Goal: Communication & Community: Answer question/provide support

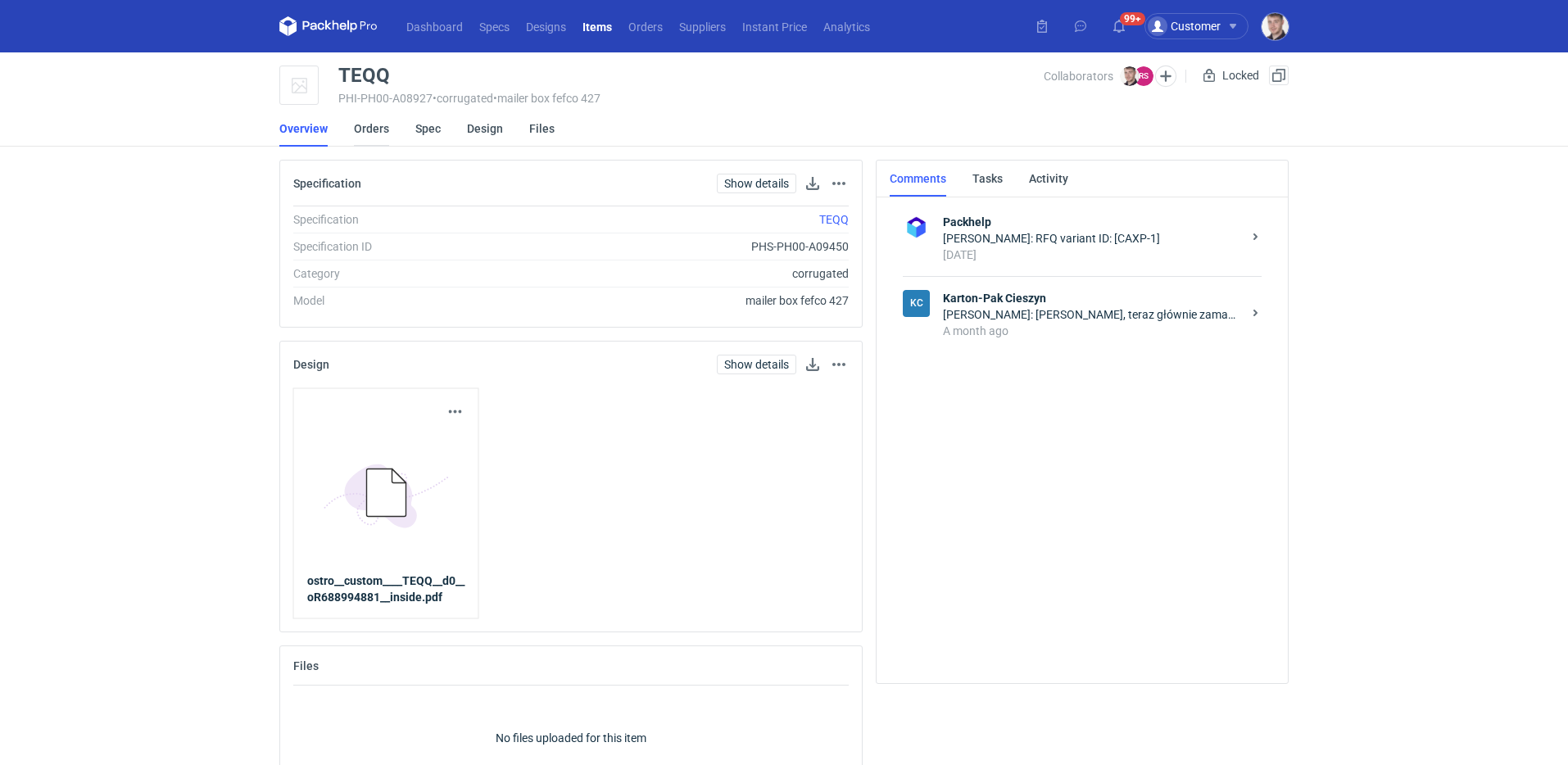
click at [369, 136] on link "Orders" at bounding box center [371, 128] width 35 height 36
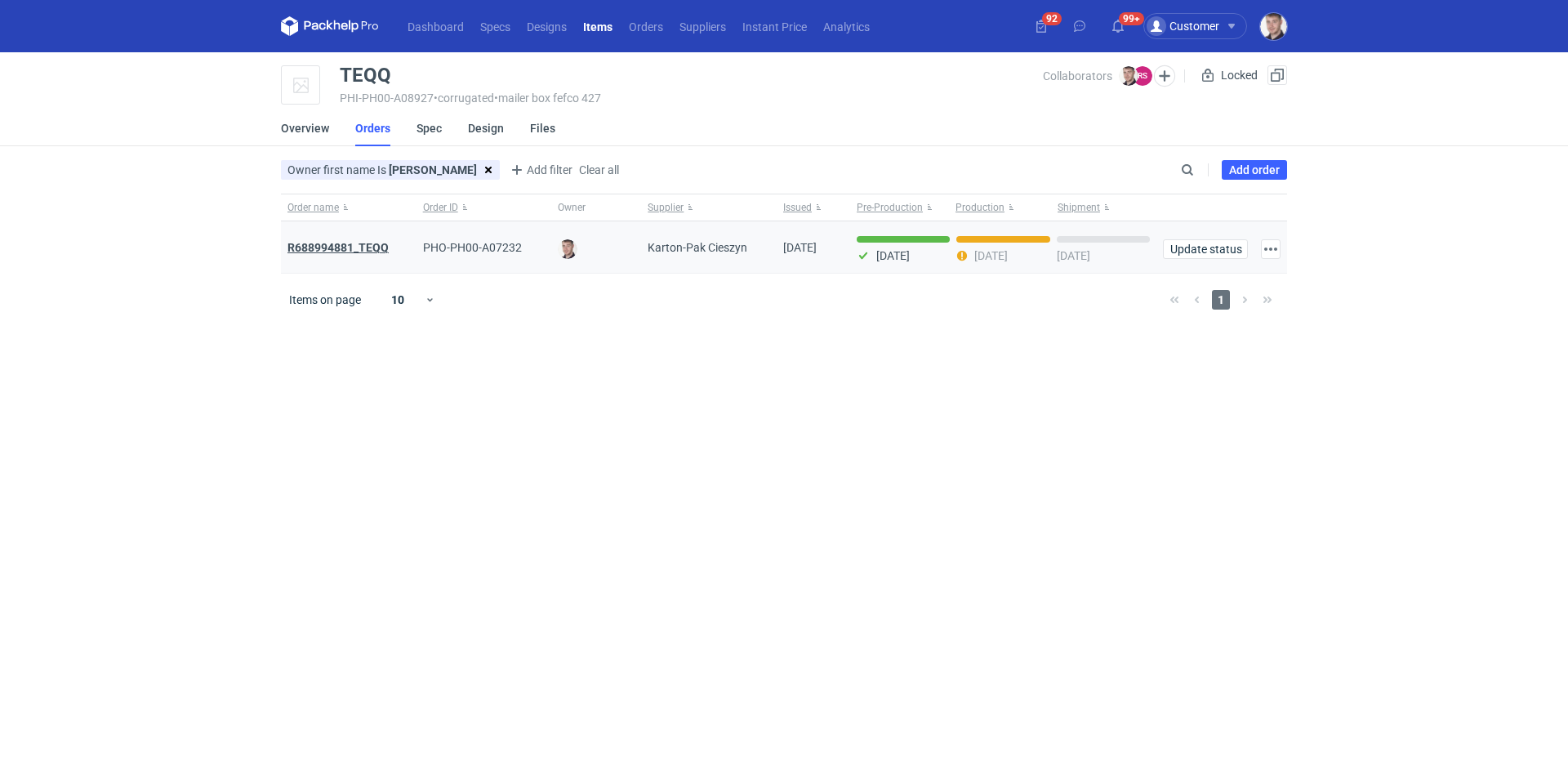
click at [357, 247] on strong "R688994881_TEQQ" at bounding box center [338, 247] width 101 height 13
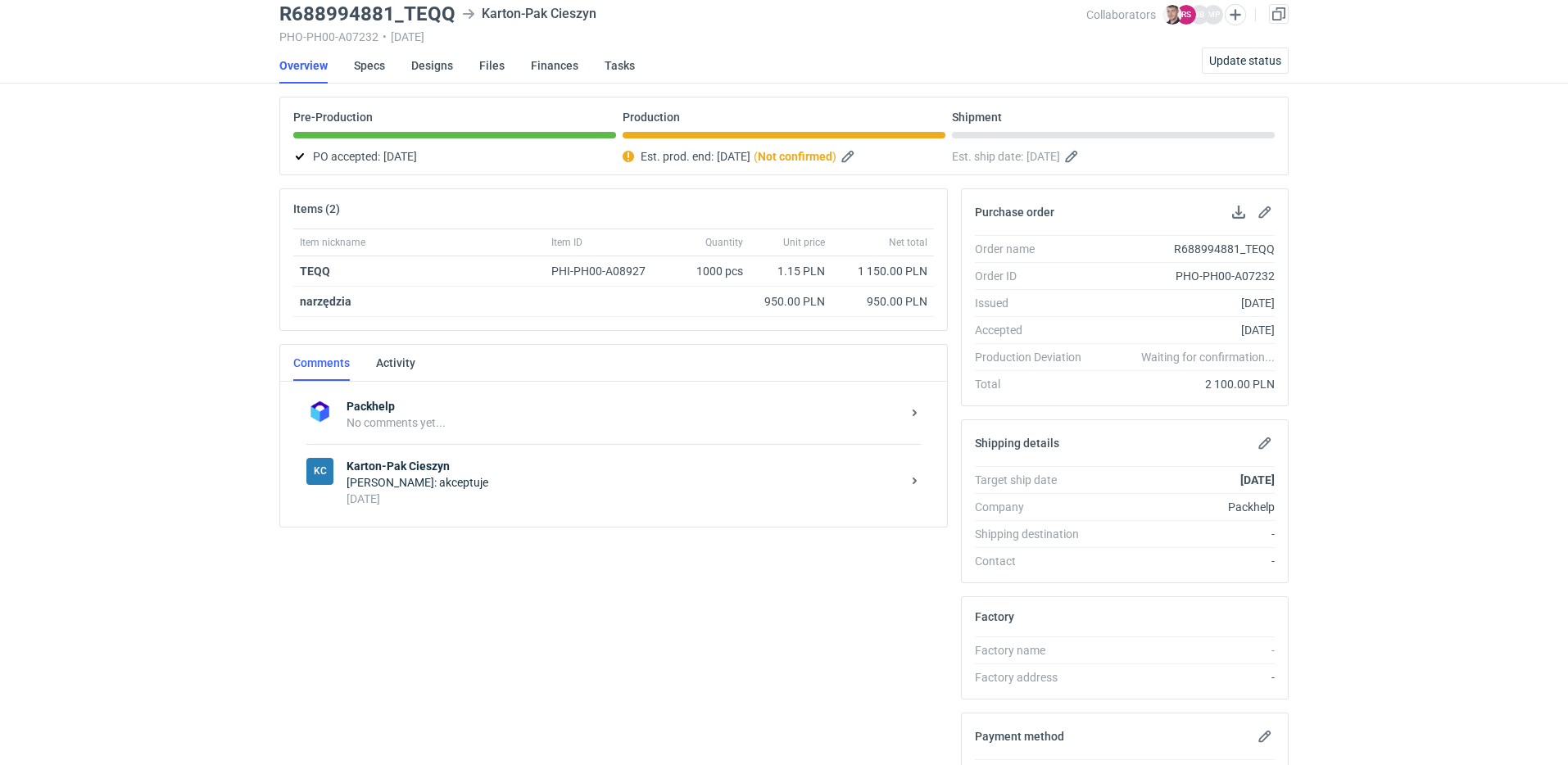
click at [473, 473] on strong "Karton-Pak Cieszyn" at bounding box center [624, 466] width 554 height 17
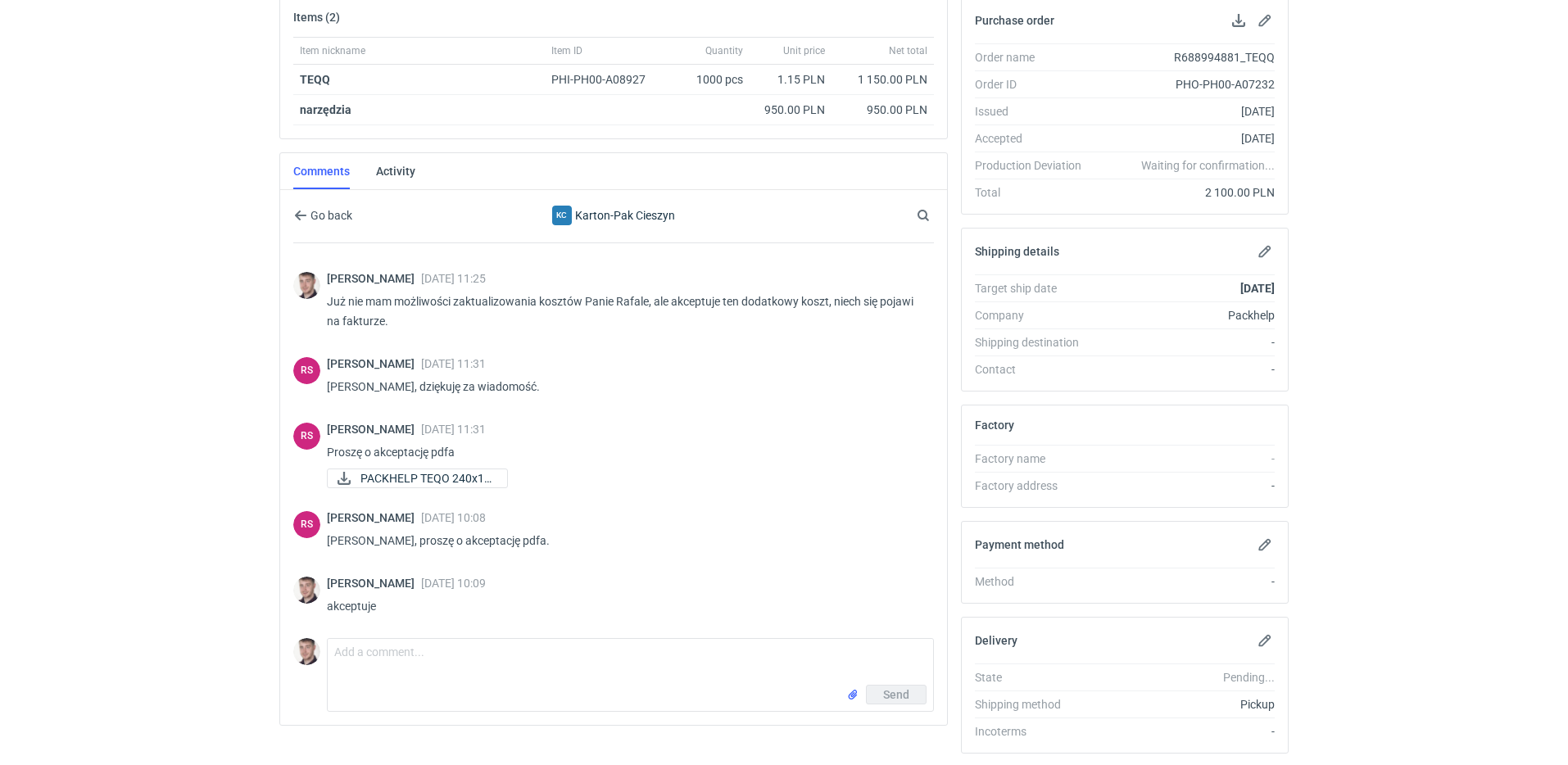
scroll to position [307, 0]
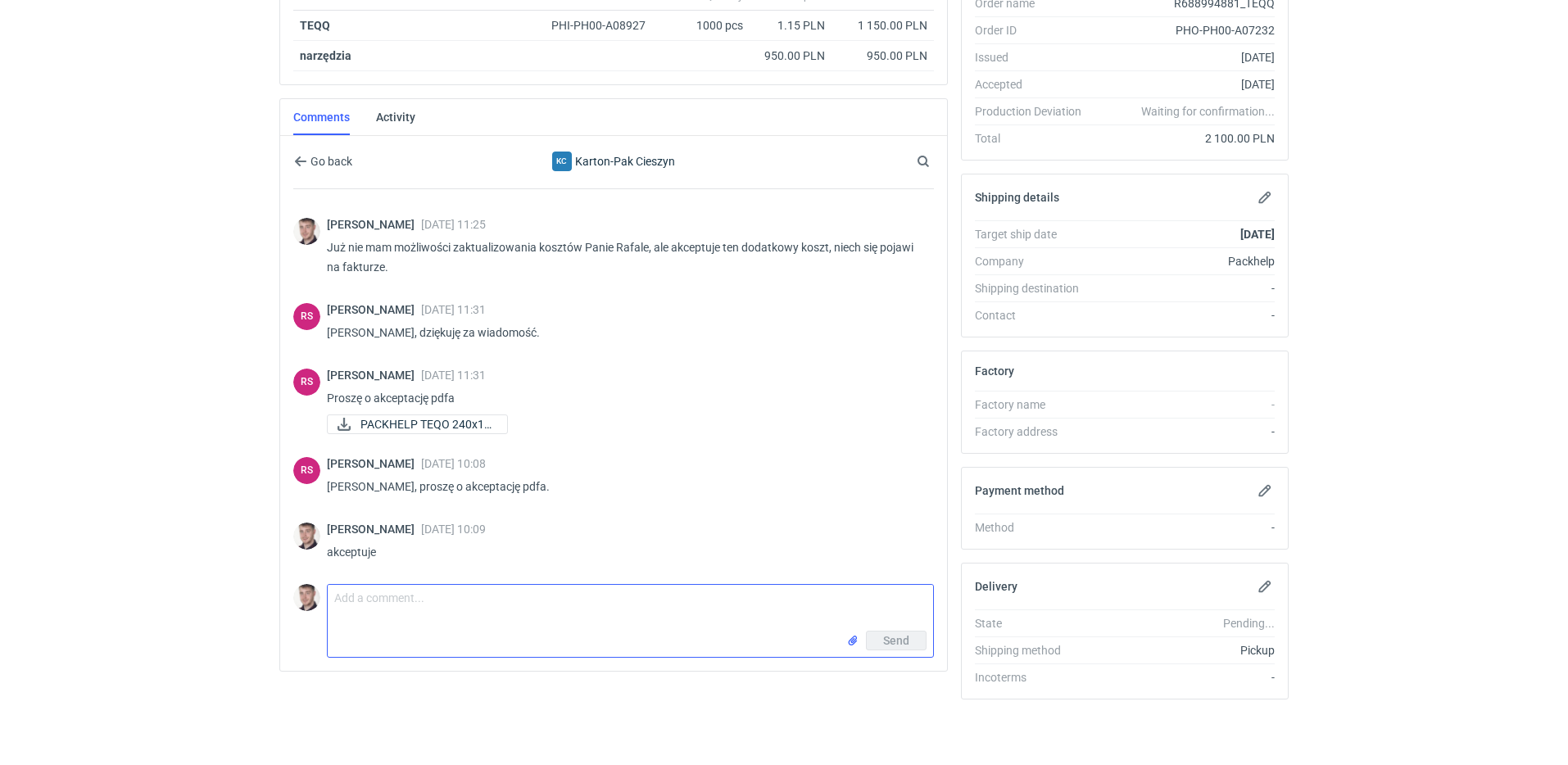
click at [413, 587] on textarea "Comment message" at bounding box center [630, 607] width 605 height 46
type textarea "Panie Rafale czy zamówienie jutro będzie gotowe zgodnie z planem?"
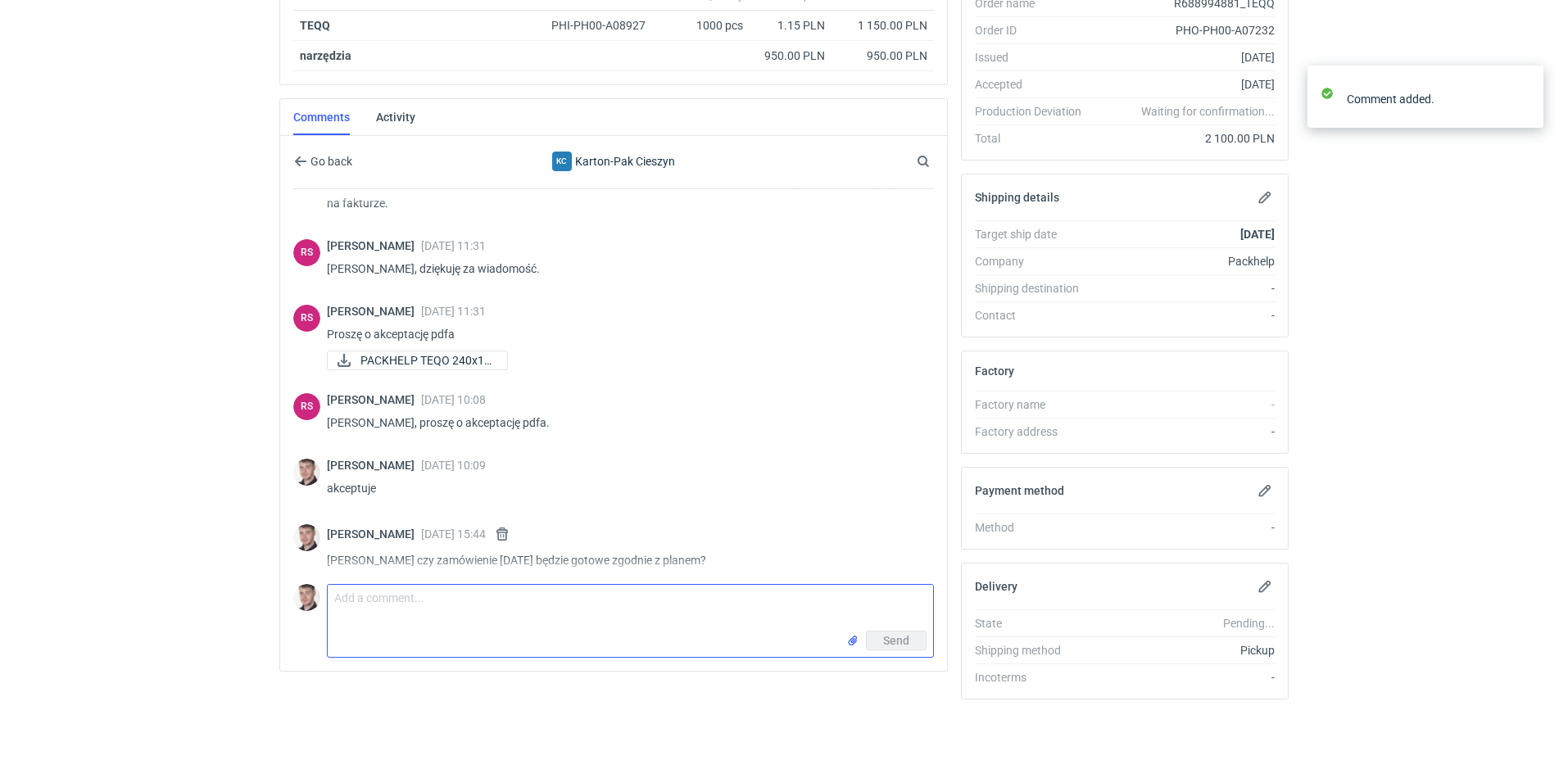
scroll to position [275, 0]
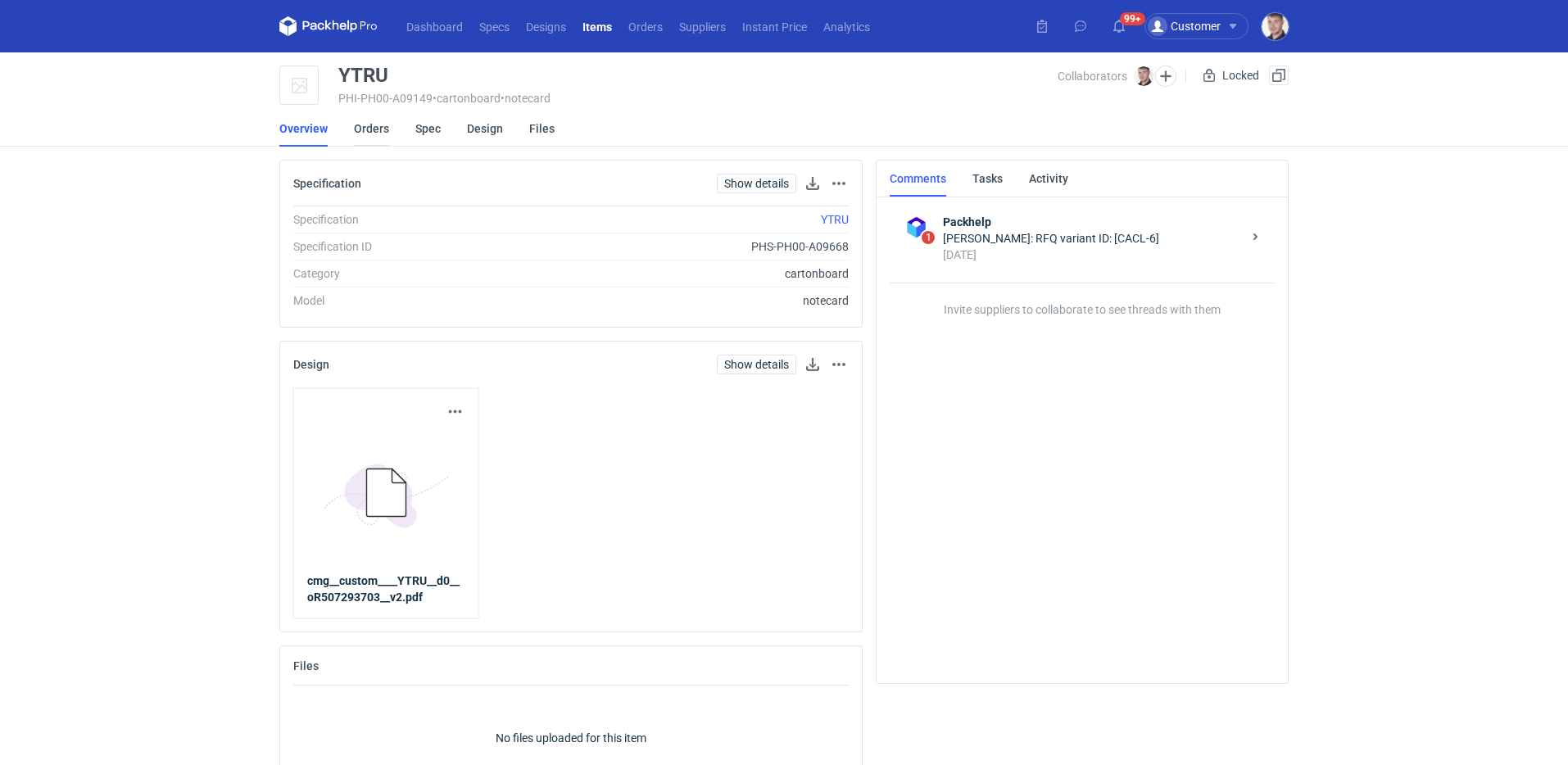
click at [374, 144] on link "Orders" at bounding box center [371, 128] width 35 height 36
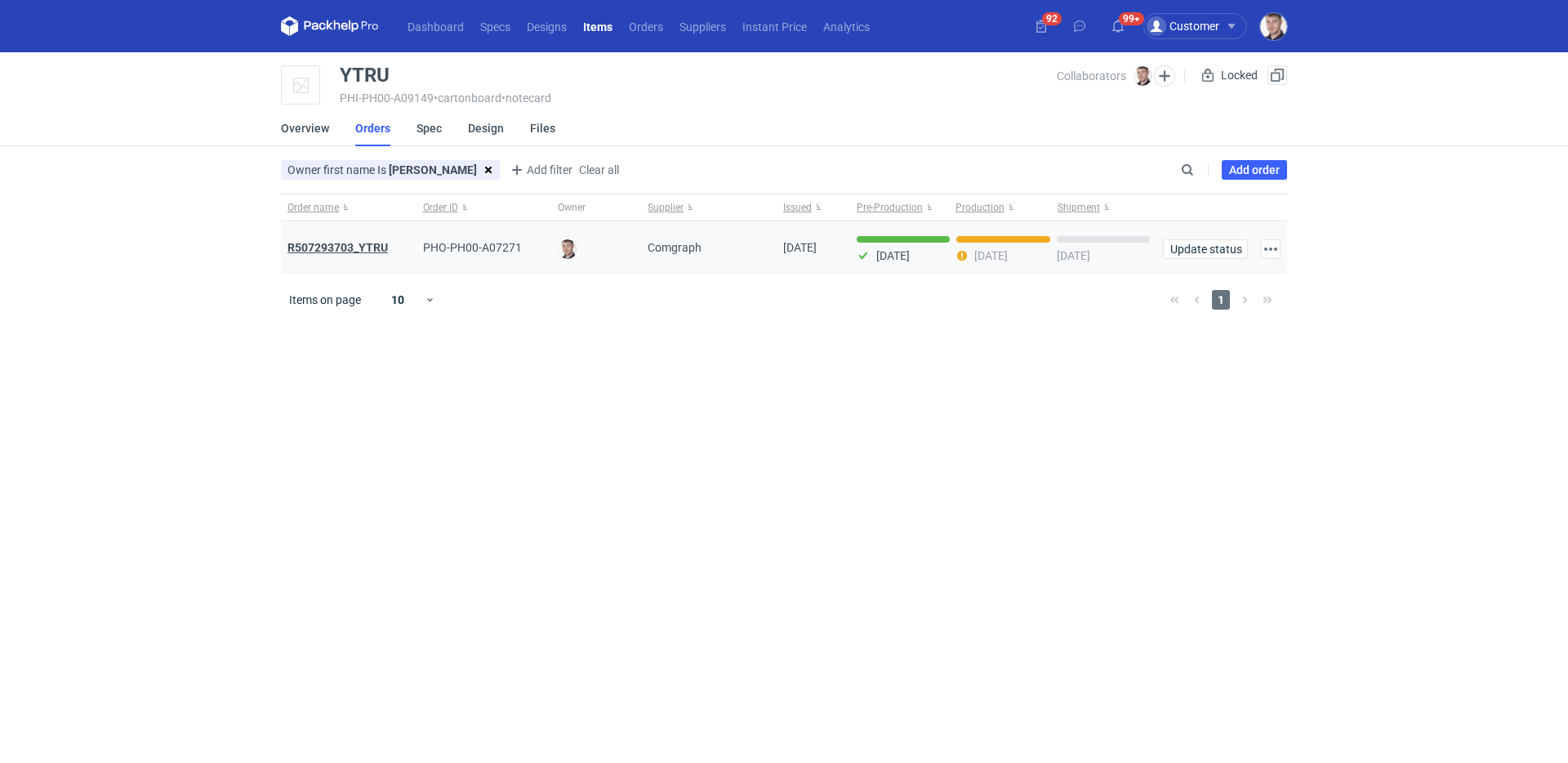
click at [360, 242] on strong "R507293703_YTRU" at bounding box center [337, 247] width 100 height 13
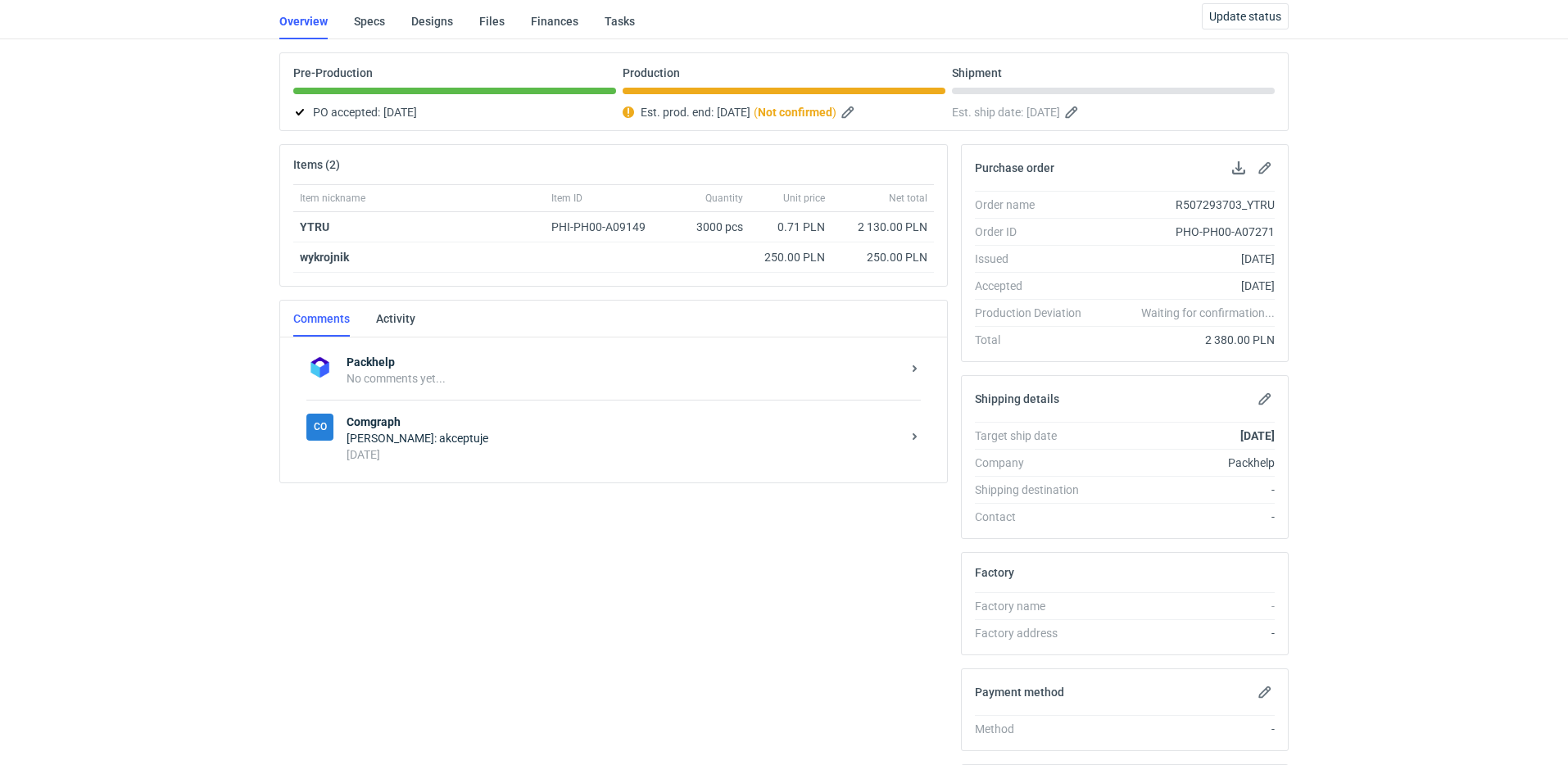
scroll to position [109, 0]
click at [494, 453] on div "11 days ago" at bounding box center [624, 451] width 554 height 17
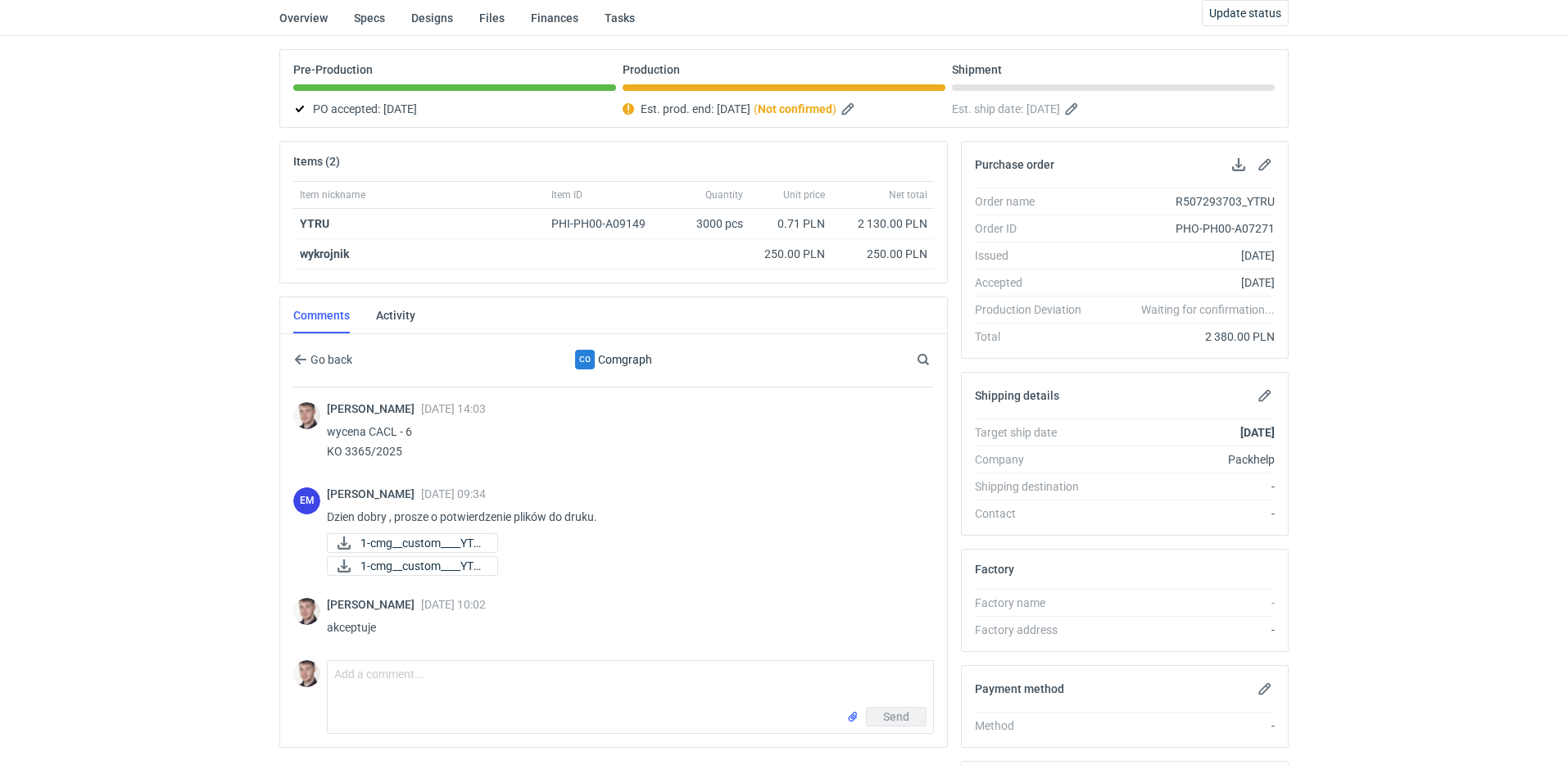
click at [494, 589] on div "Maciej Sikora 25 Sep 2025 10:02 akceptuje" at bounding box center [613, 621] width 641 height 66
click at [490, 671] on textarea "Comment message" at bounding box center [630, 684] width 605 height 46
type textarea "czy jutro zamówienie będzie gotowe zgodnie z planem?"
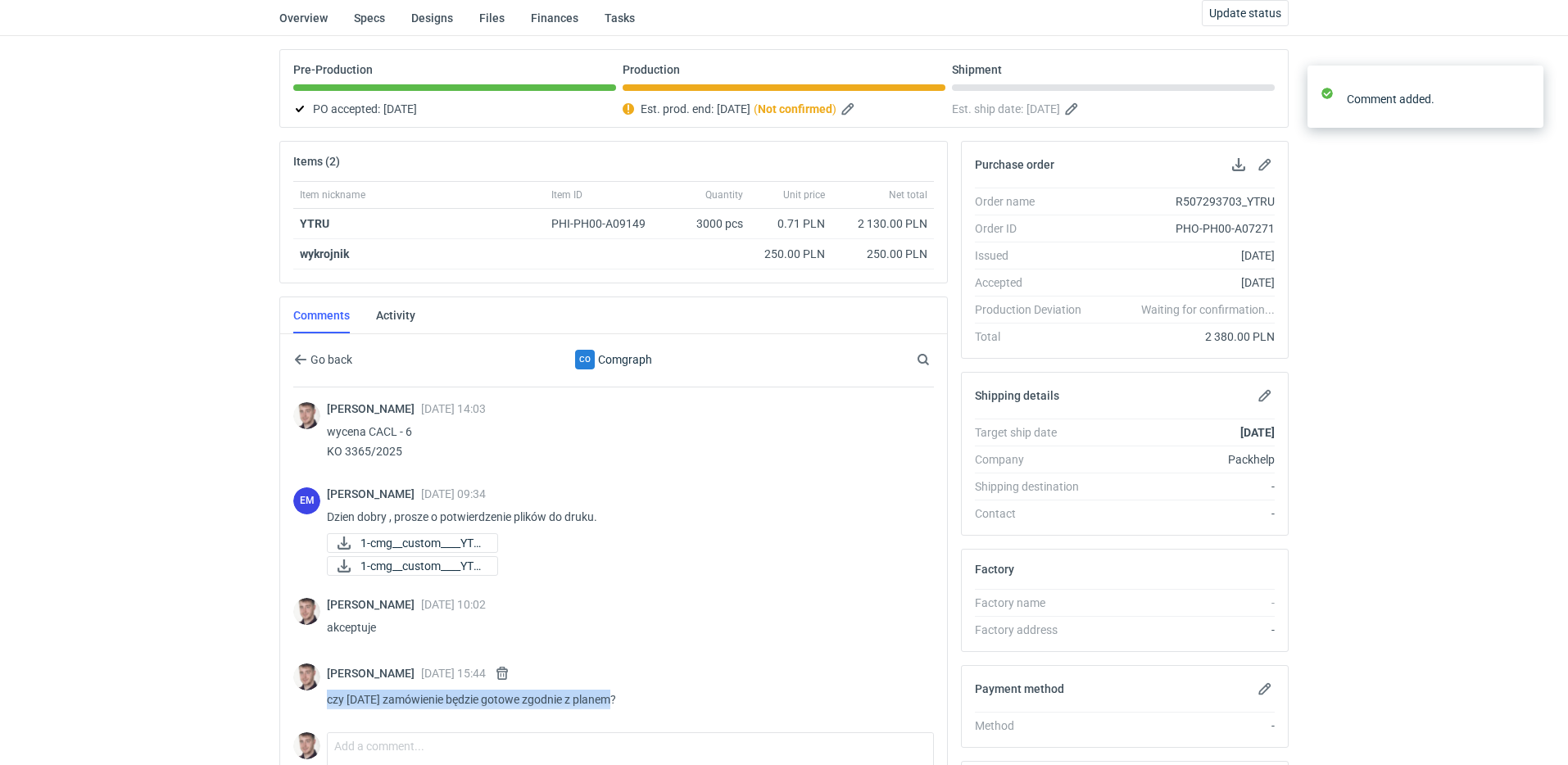
drag, startPoint x: 612, startPoint y: 708, endPoint x: 328, endPoint y: 697, distance: 284.2
click at [328, 697] on p "czy jutro zamówienie będzie gotowe zgodnie z planem?" at bounding box center [624, 699] width 594 height 20
copy p "czy jutro zamówienie będzie gotowe zgodnie z planem?"
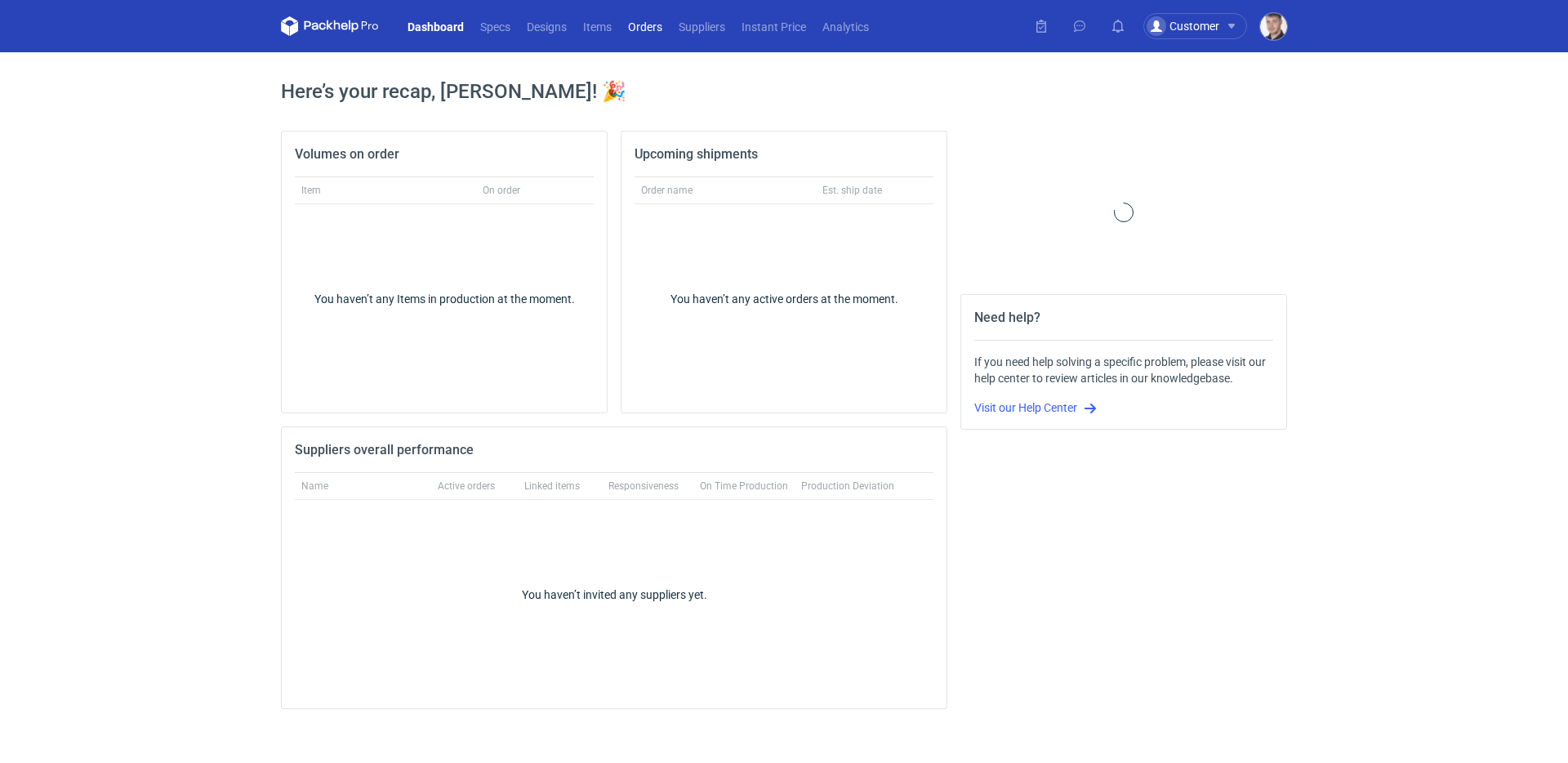
click at [660, 23] on link "Orders" at bounding box center [645, 26] width 50 height 20
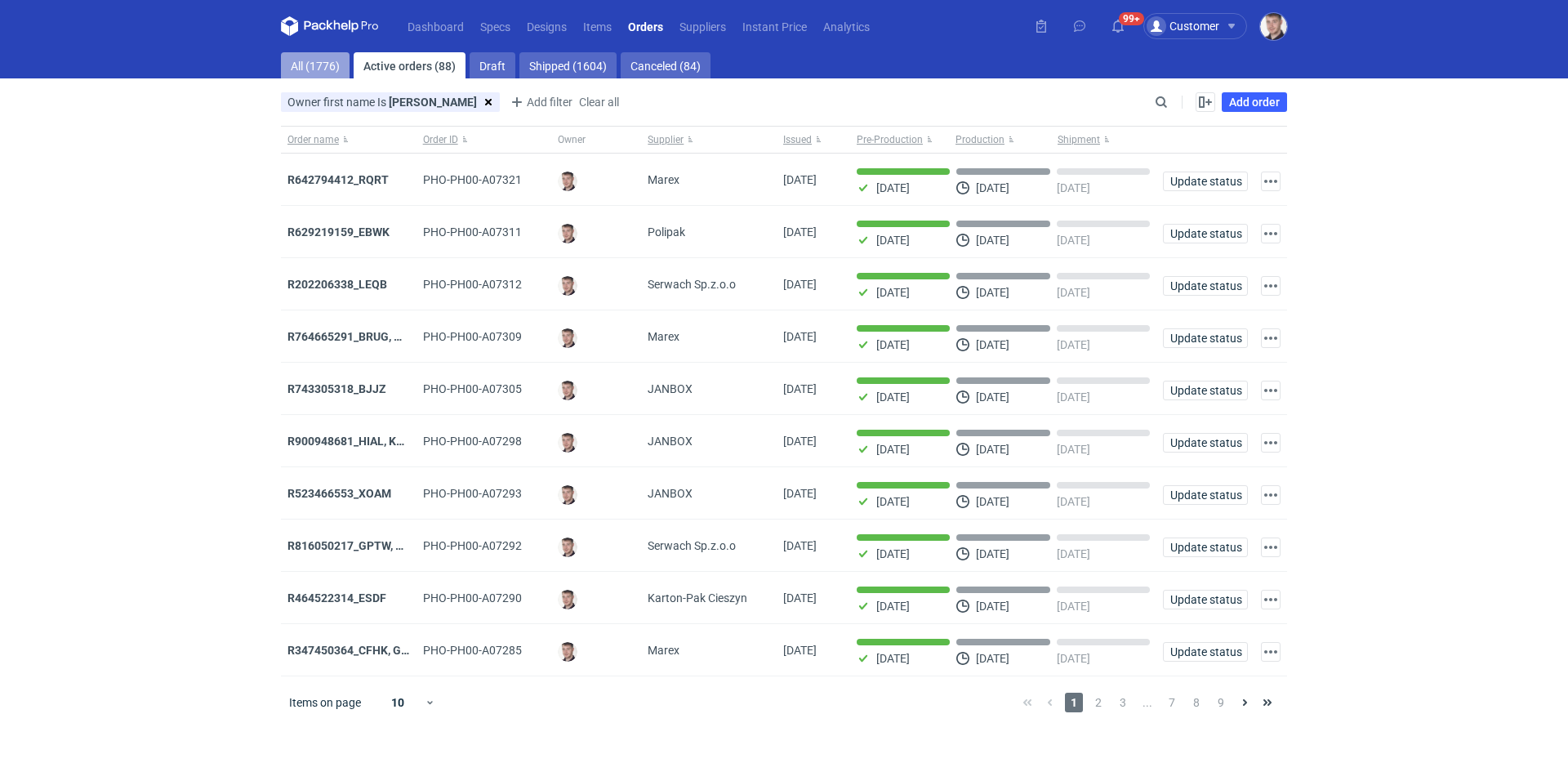
click at [304, 65] on link "All (1776)" at bounding box center [315, 65] width 69 height 26
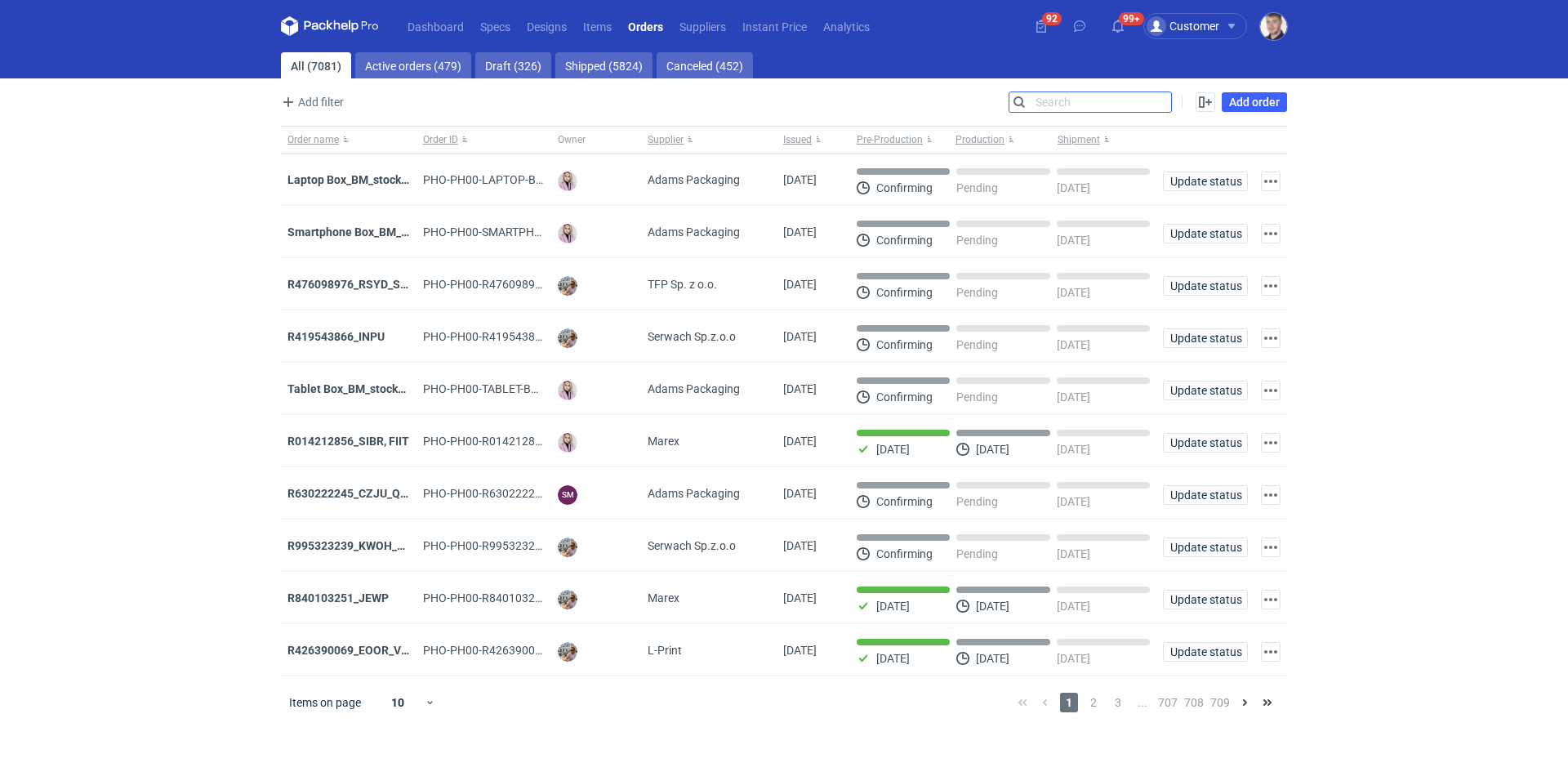
click at [1153, 100] on input "Search" at bounding box center [1090, 103] width 161 height 20
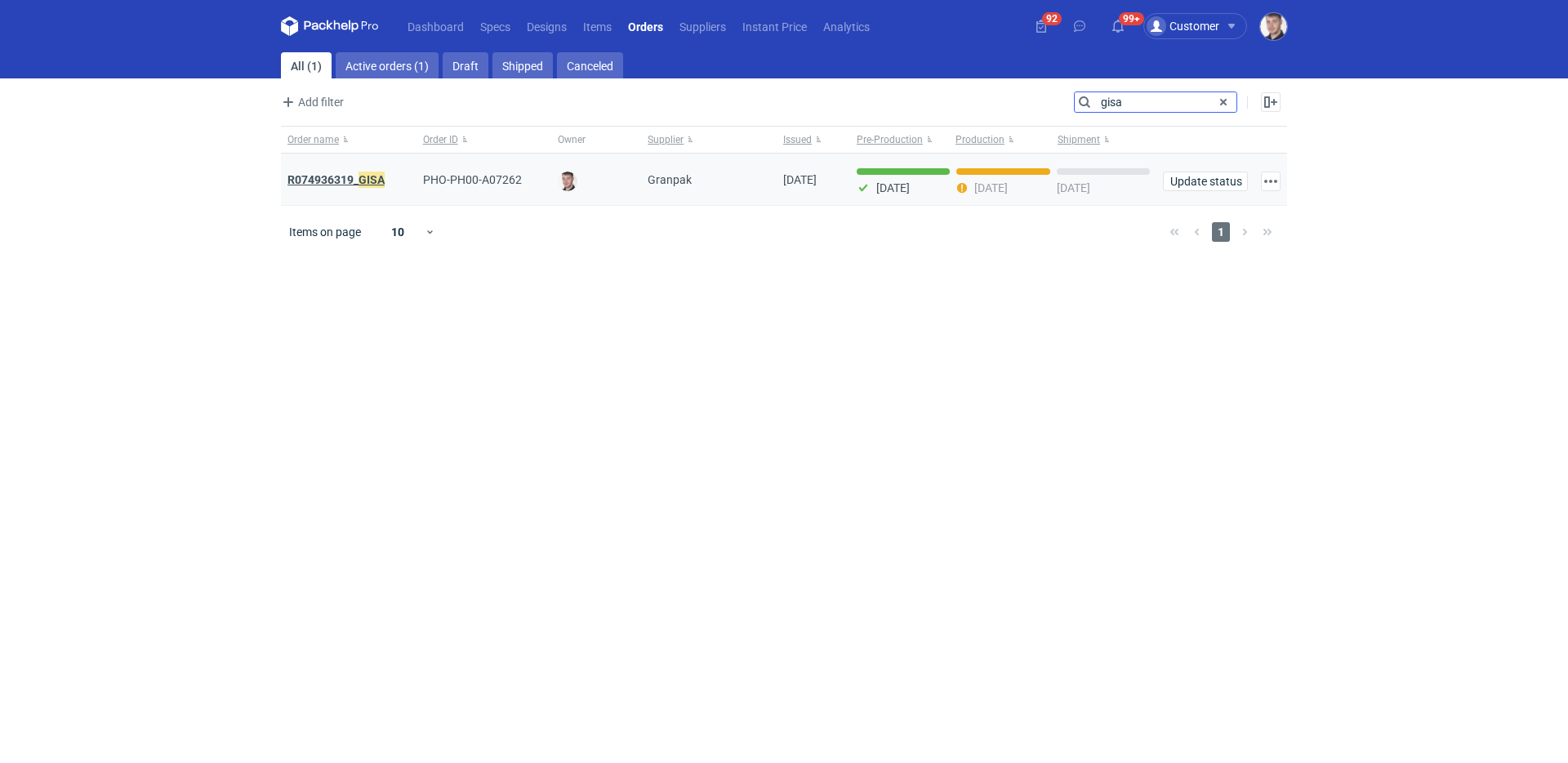
type input "gisa"
click at [358, 178] on em "GISA" at bounding box center [372, 180] width 26 height 18
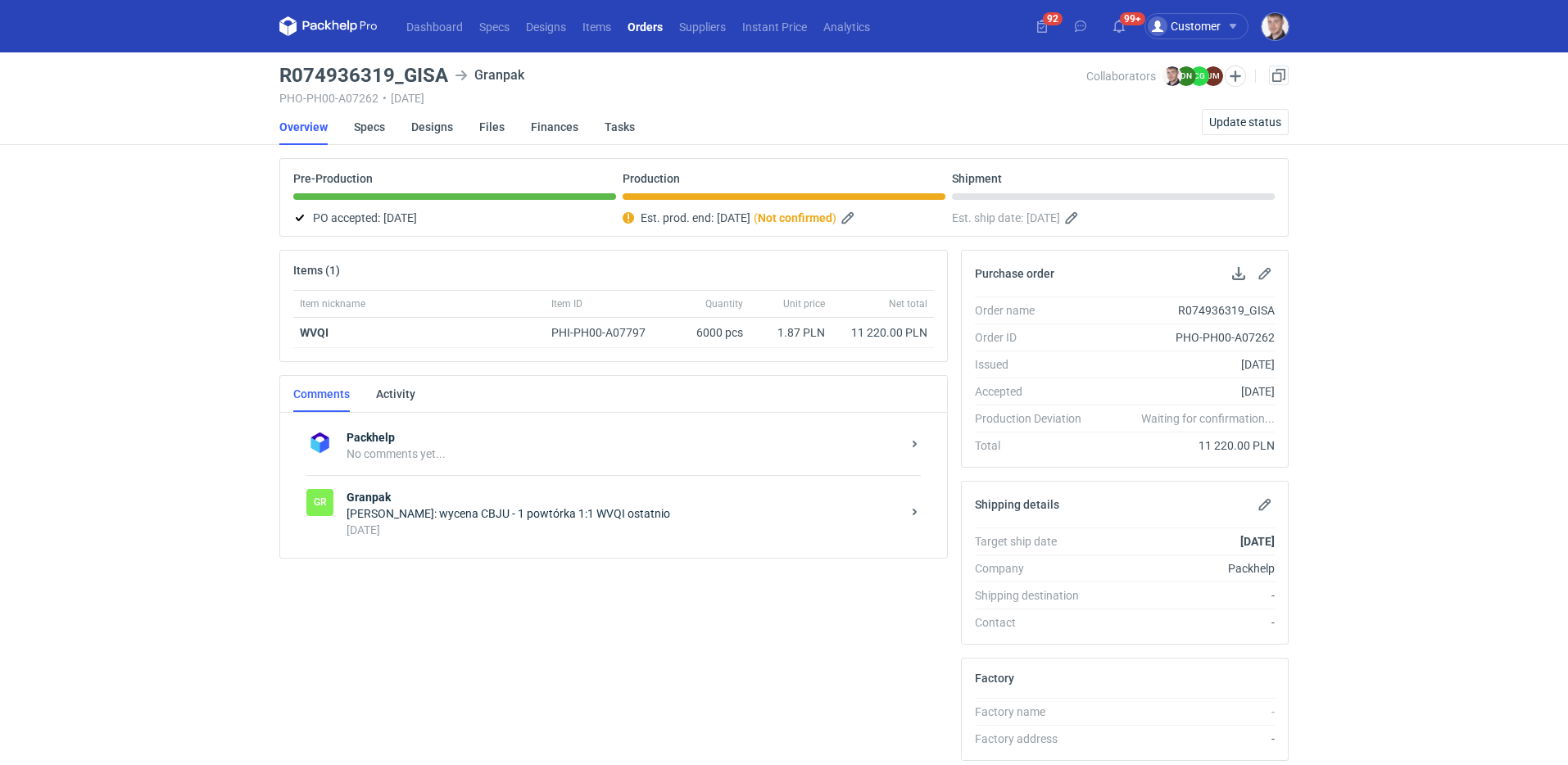
click at [537, 502] on strong "Granpak" at bounding box center [624, 497] width 554 height 17
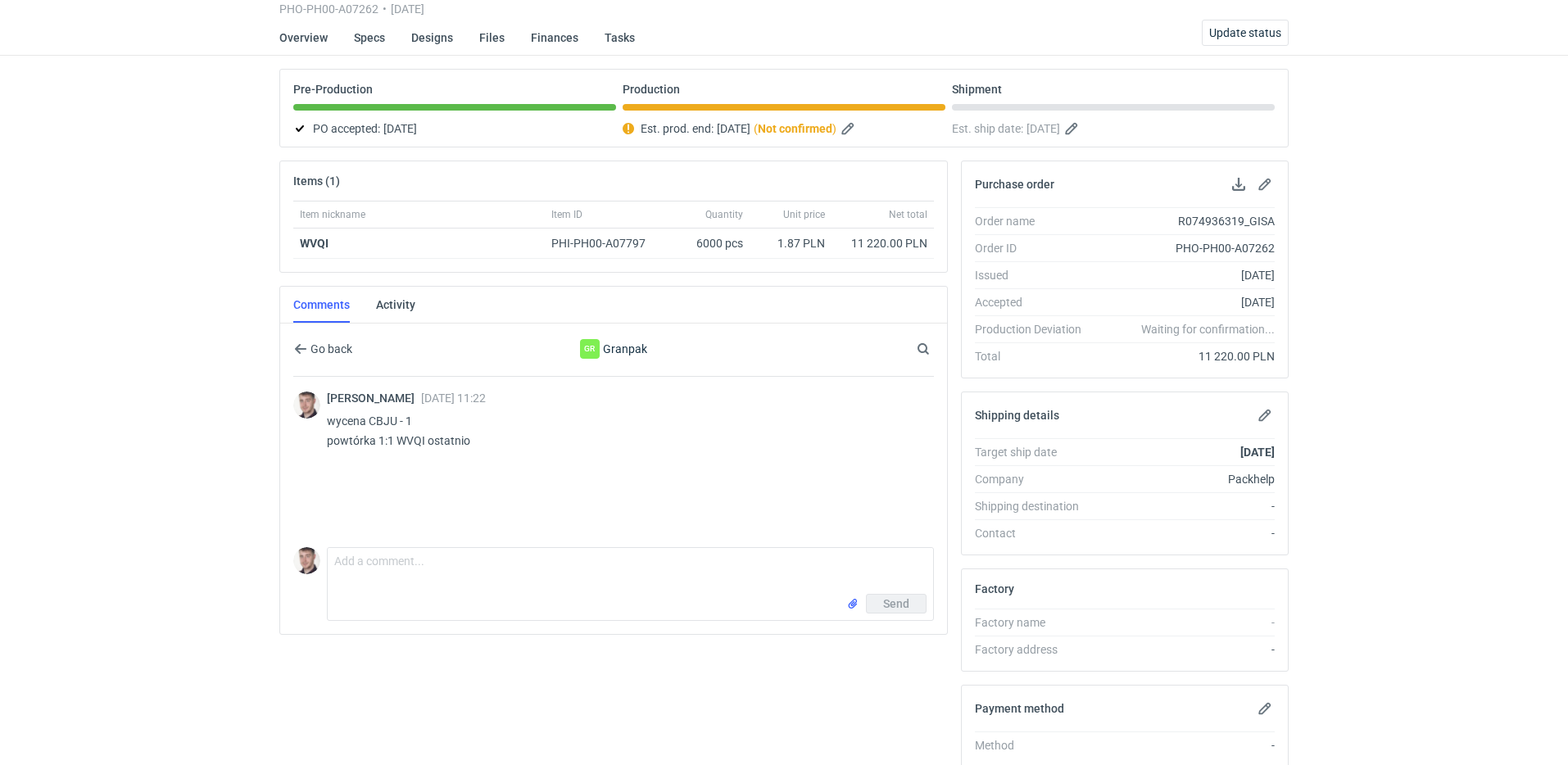
scroll to position [151, 0]
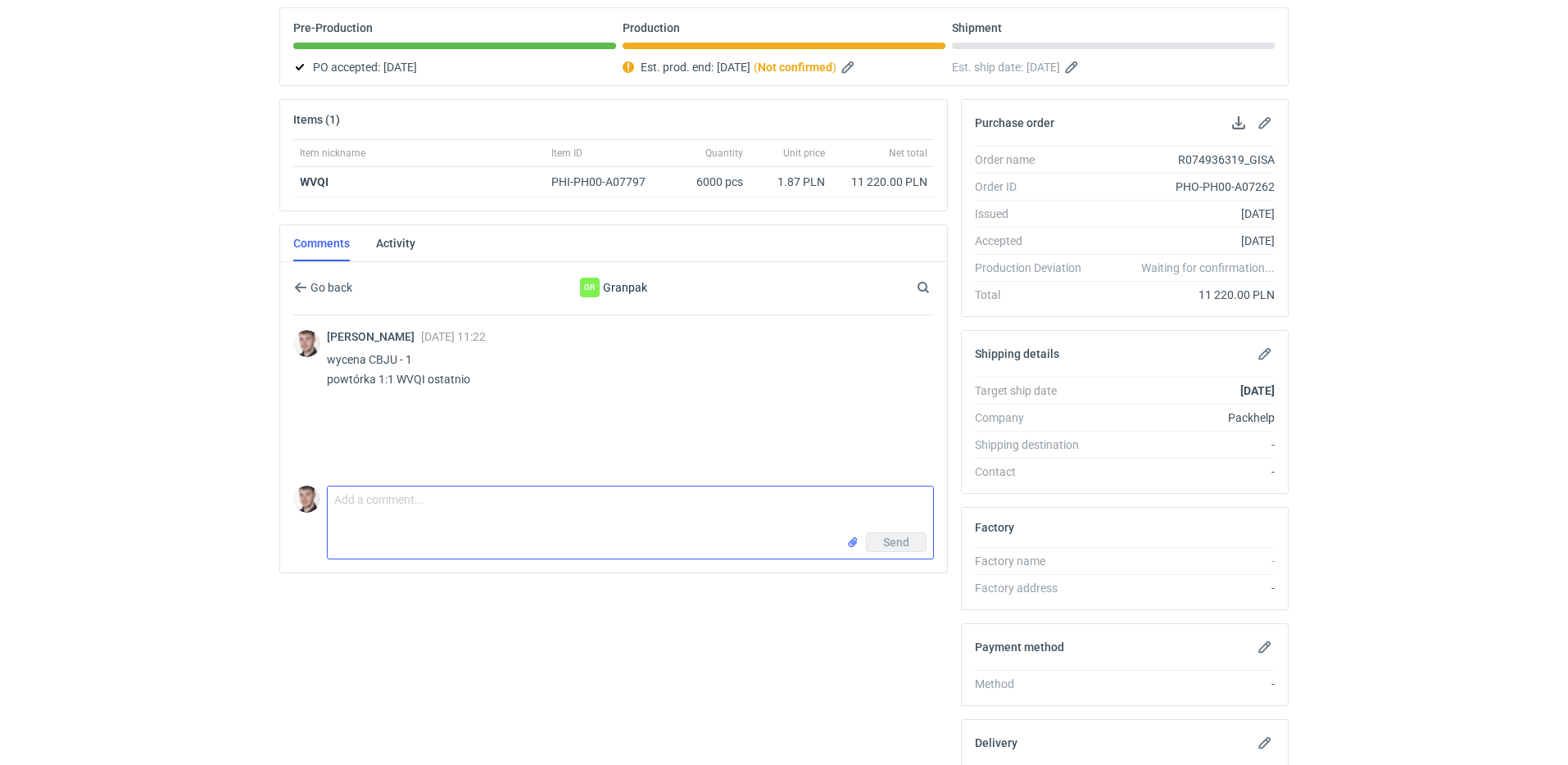
click at [436, 506] on textarea "Comment message" at bounding box center [630, 509] width 605 height 46
paste textarea "czy jutro zamówienie będzie gotowe zgodnie z planem?"
type textarea "czy jutro zamówienie będzie gotowe zgodnie z planem?"
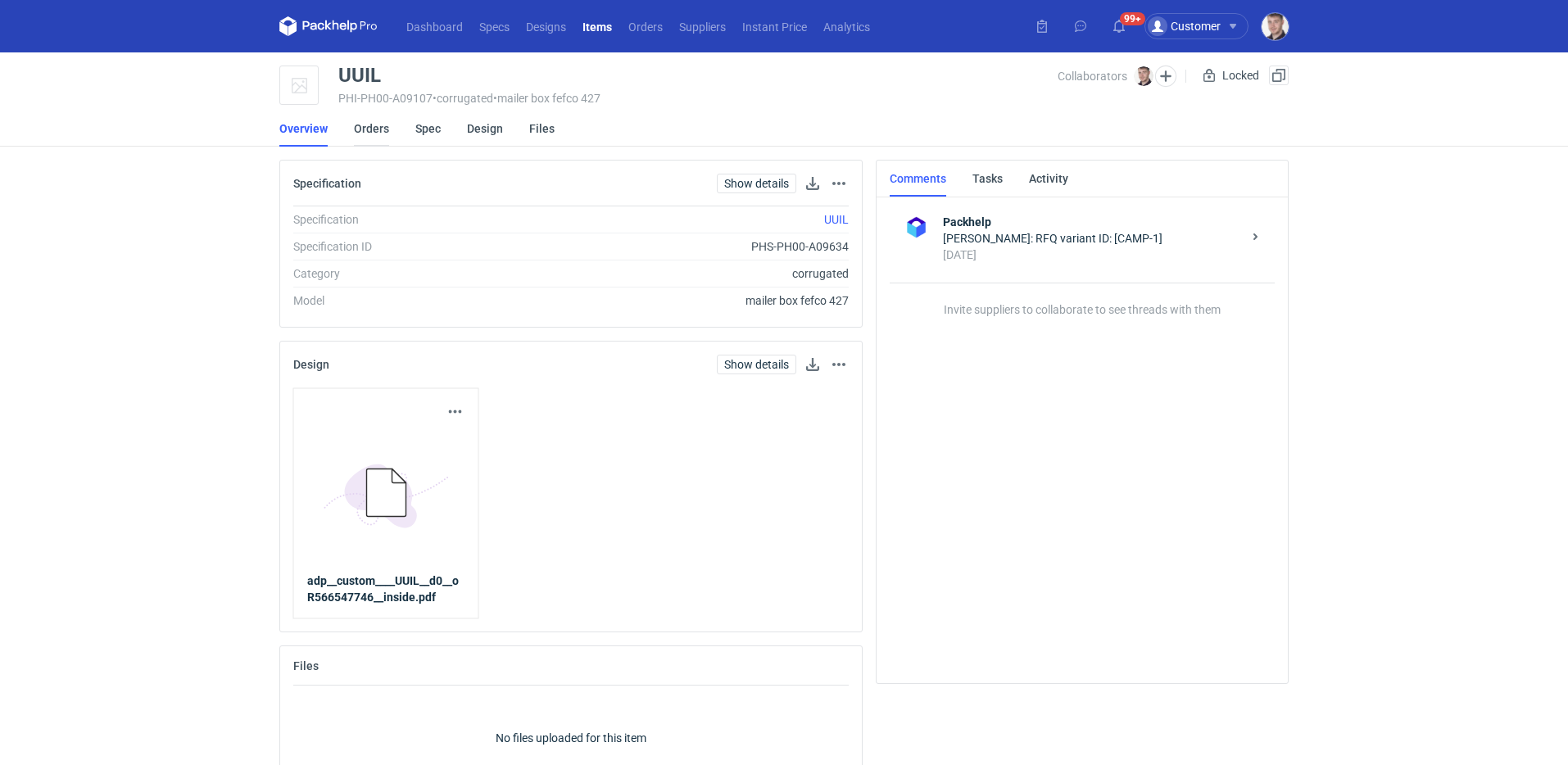
click at [366, 128] on link "Orders" at bounding box center [371, 128] width 35 height 36
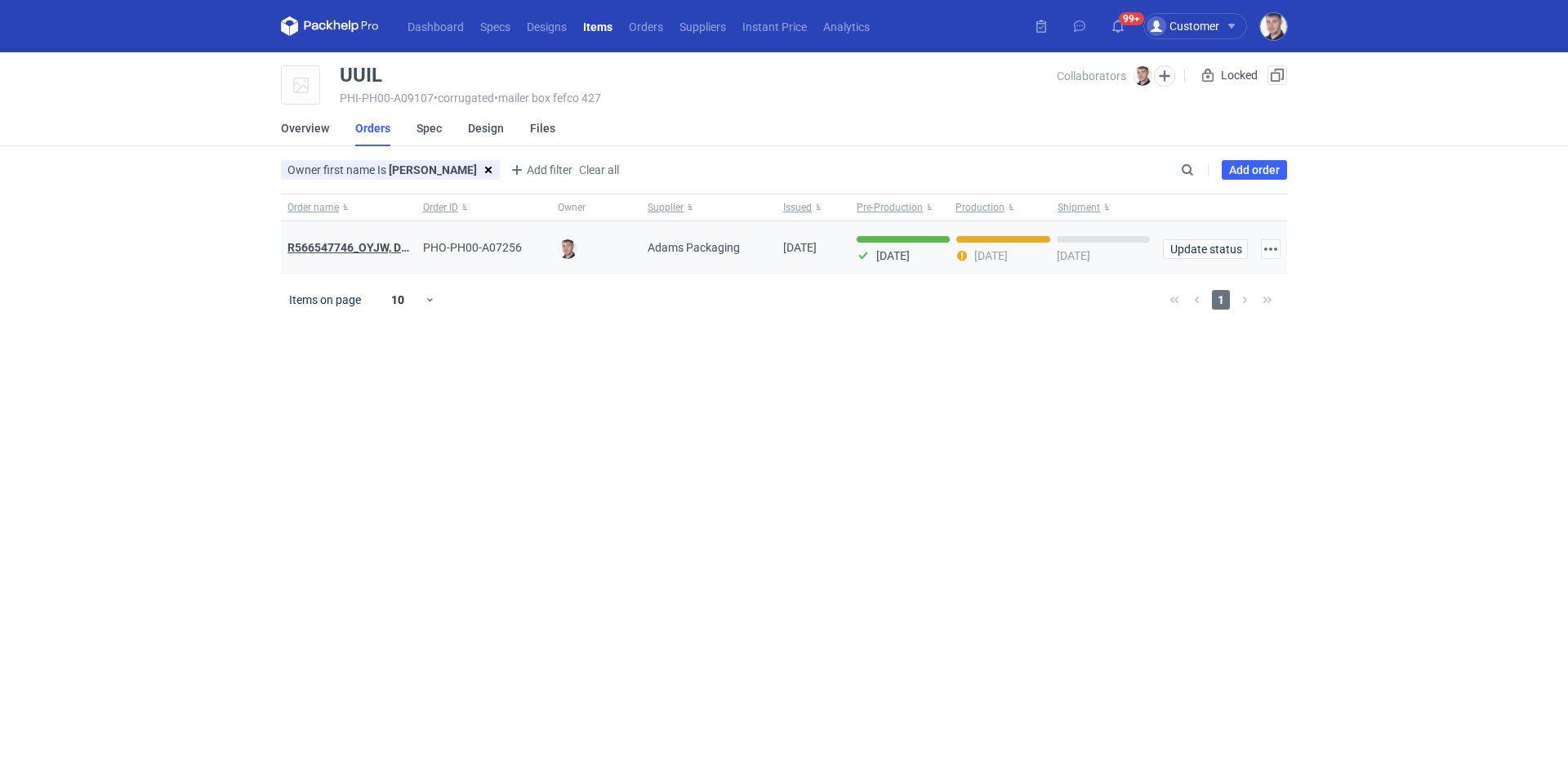
click at [366, 254] on strong "R566547746_OYJW, DJBN, [PERSON_NAME], [PERSON_NAME], OYBW, UUIL" at bounding box center [481, 247] width 388 height 13
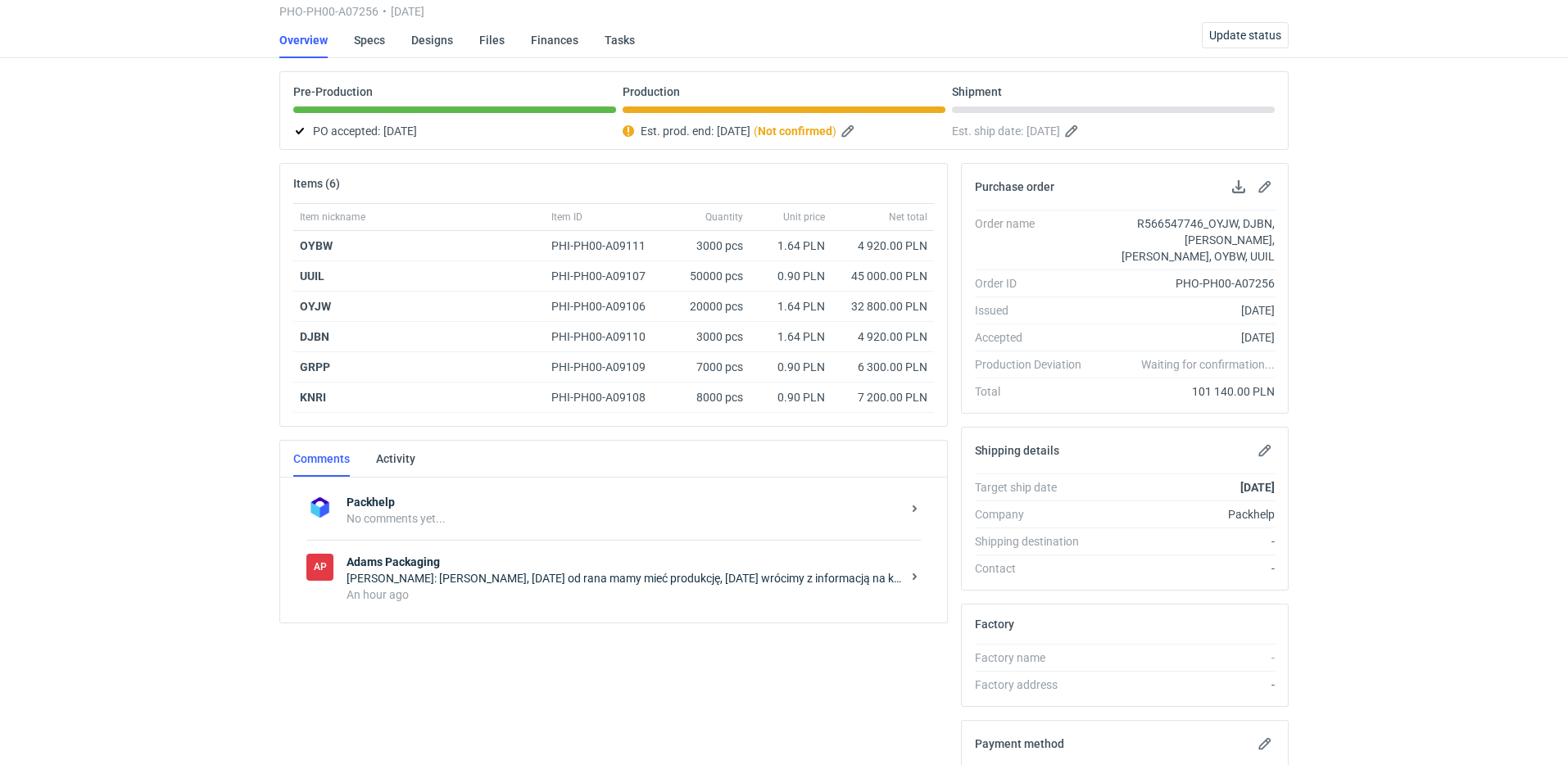
scroll to position [151, 0]
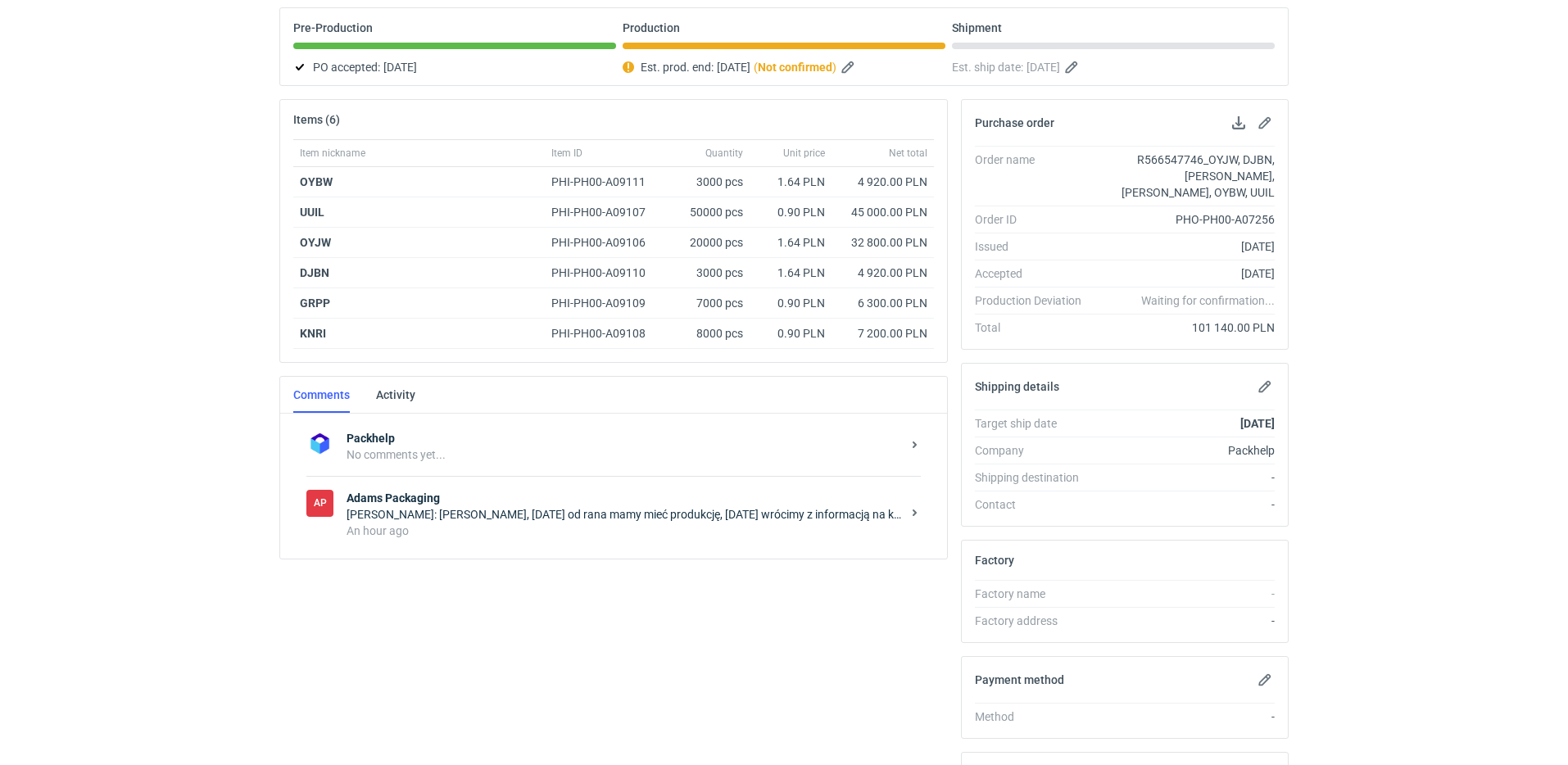
click at [620, 507] on div "[PERSON_NAME]: [PERSON_NAME], [DATE] od rana mamy mieć produkcję, [DATE] wrócim…" at bounding box center [624, 514] width 554 height 17
